Goal: Information Seeking & Learning: Understand process/instructions

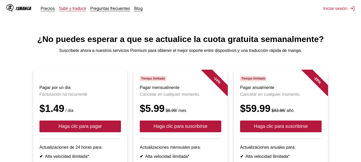
drag, startPoint x: 0, startPoint y: 0, endPoint x: 60, endPoint y: 10, distance: 61.1
click at [60, 10] on font "Subir y traducir" at bounding box center [72, 8] width 27 height 5
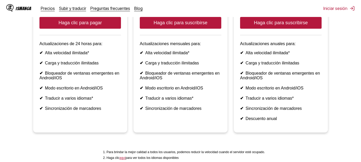
scroll to position [104, 0]
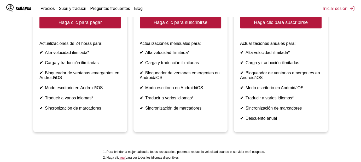
click at [353, 90] on html "IsManga Precios Subir y traducir Preguntas frecuentes Blog Iniciar sesión Preci…" at bounding box center [180, 53] width 361 height 315
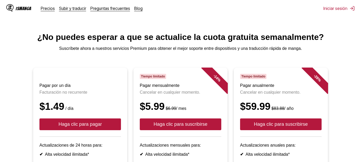
scroll to position [0, 0]
